Goal: Task Accomplishment & Management: Use online tool/utility

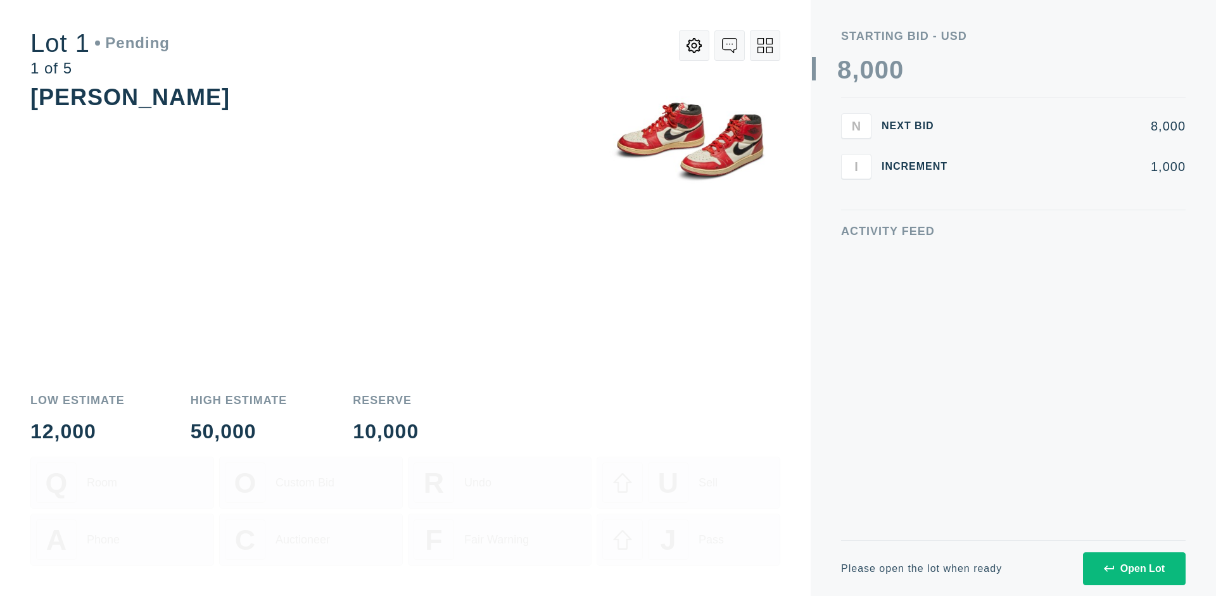
click at [1134, 568] on div "Open Lot" at bounding box center [1134, 568] width 61 height 11
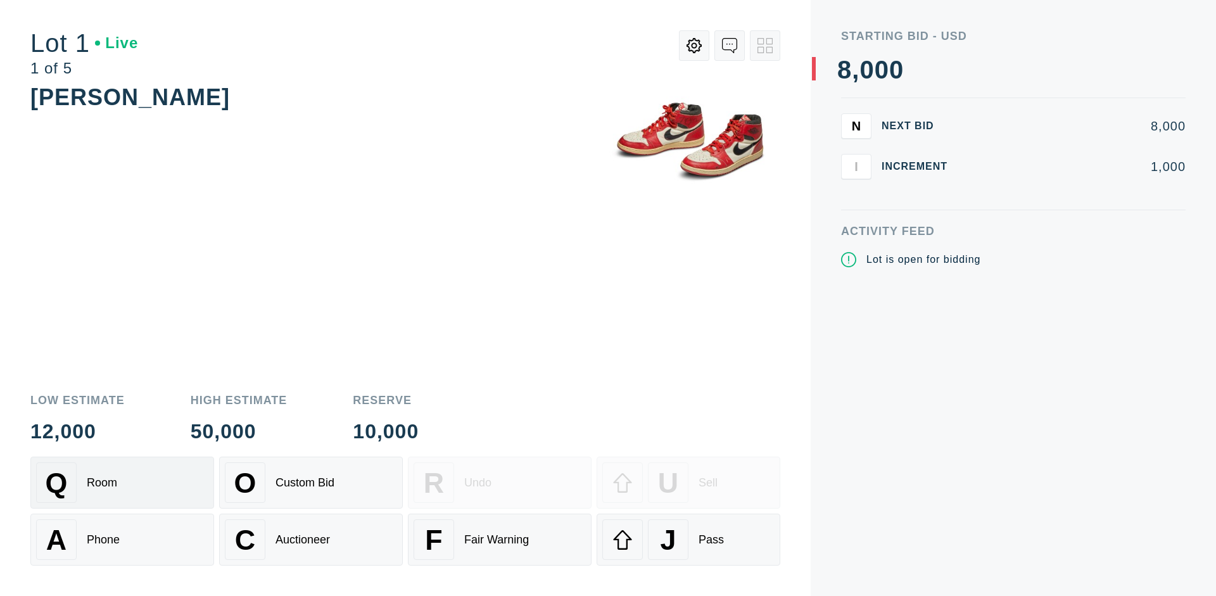
click at [122, 483] on div "Q Room" at bounding box center [122, 482] width 172 height 41
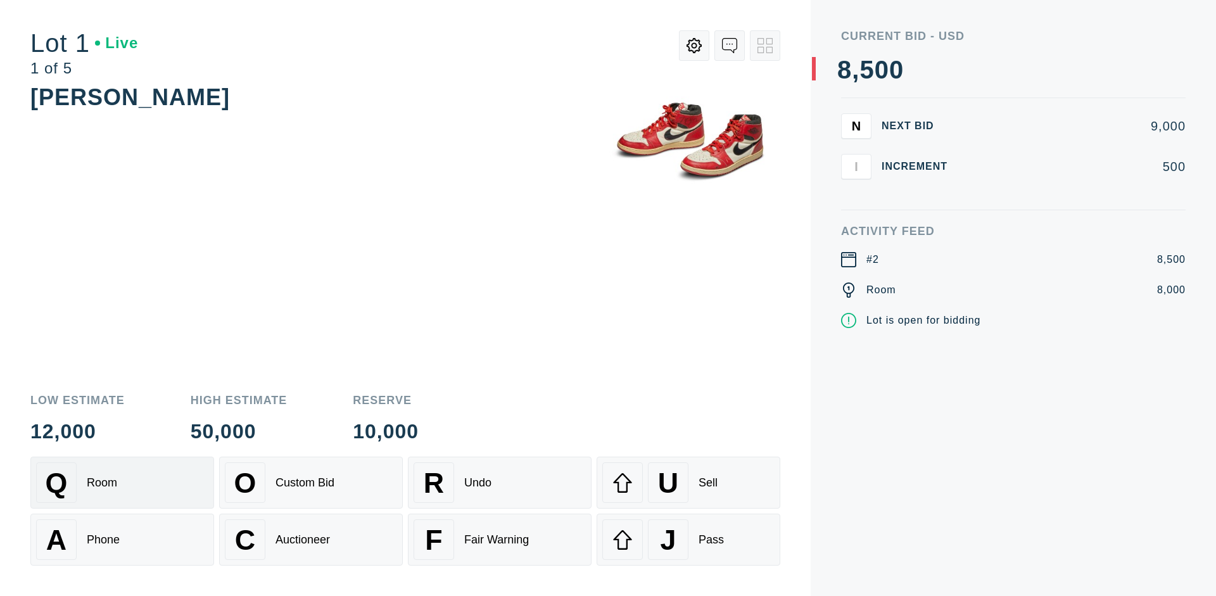
click at [122, 483] on div "Q Room" at bounding box center [122, 482] width 172 height 41
click at [122, 540] on div "A Phone" at bounding box center [122, 539] width 172 height 41
